Goal: Task Accomplishment & Management: Complete application form

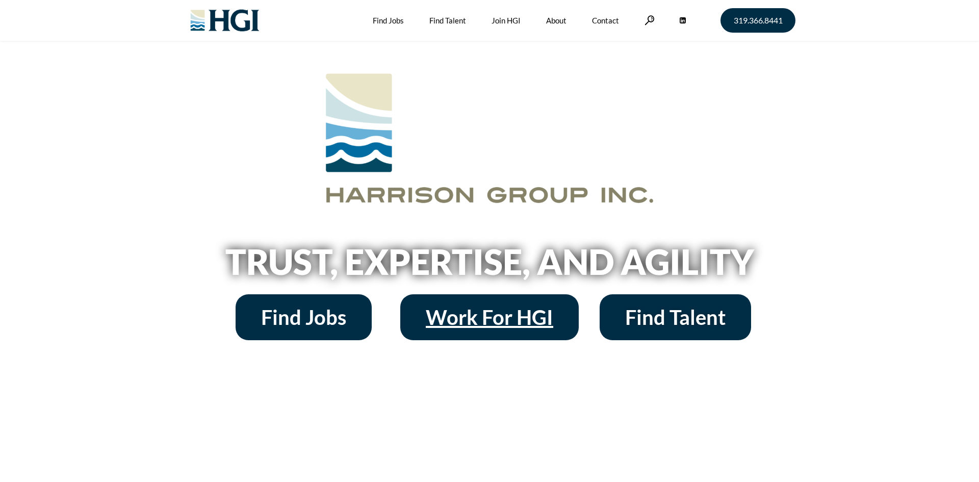
click at [472, 330] on link "Work For HGI" at bounding box center [489, 317] width 178 height 46
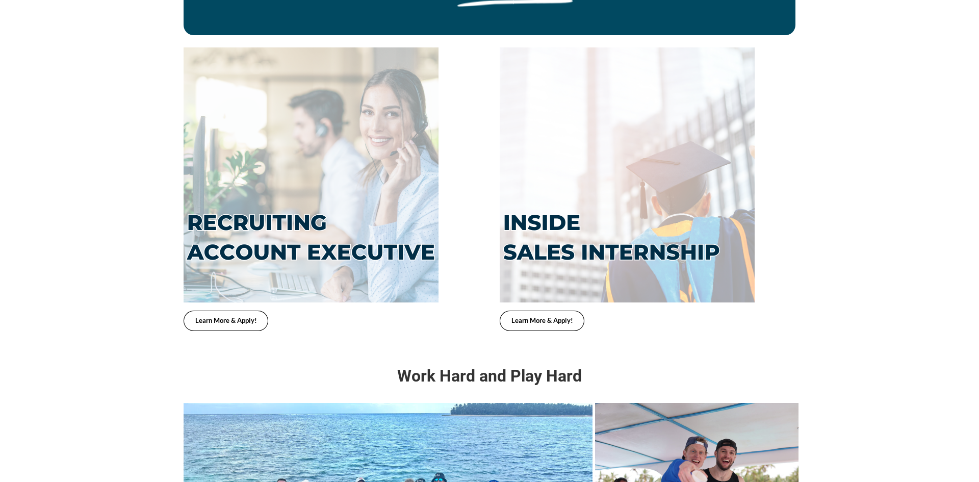
scroll to position [2283, 0]
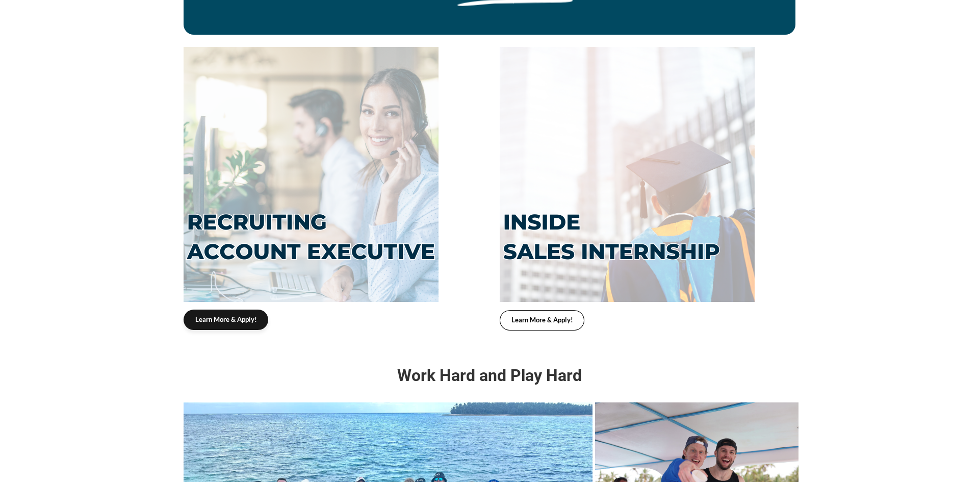
click at [194, 310] on link "Learn More & Apply!" at bounding box center [226, 320] width 85 height 20
